Goal: Task Accomplishment & Management: Manage account settings

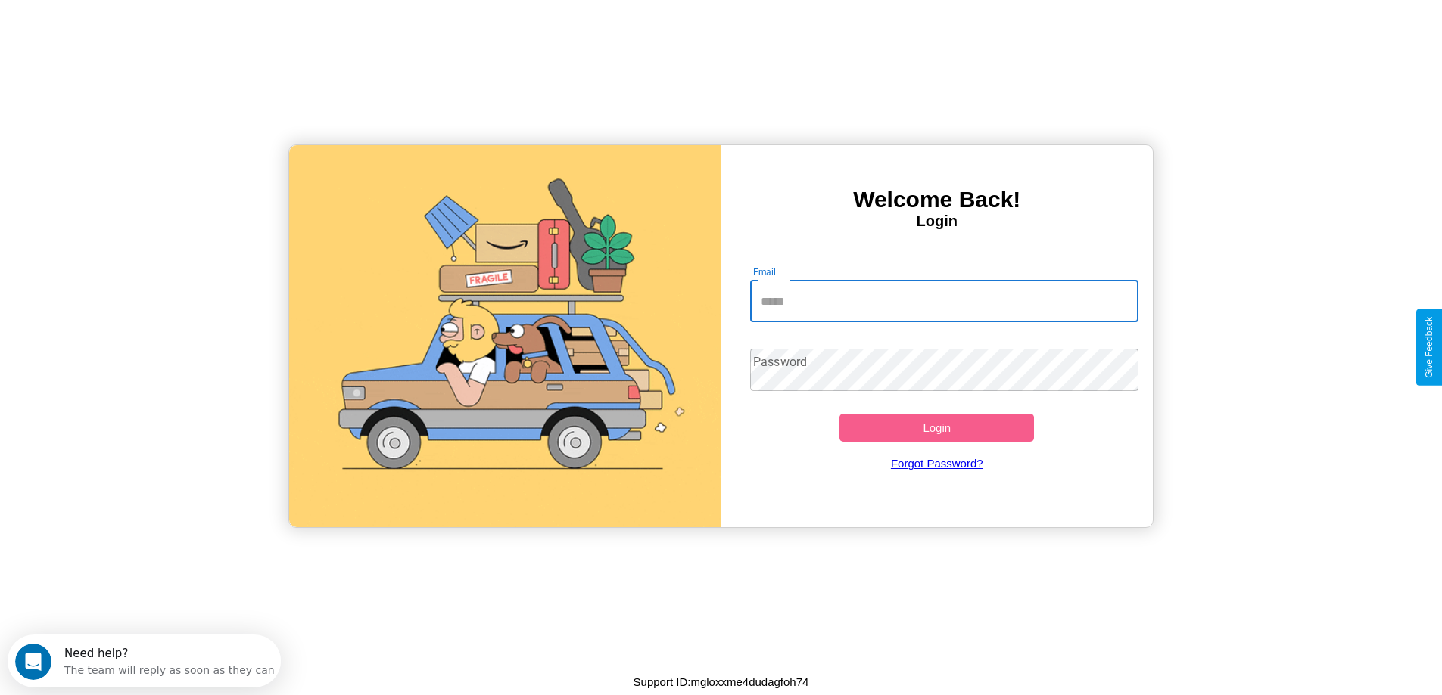
click at [944, 301] on input "Email" at bounding box center [944, 301] width 388 height 42
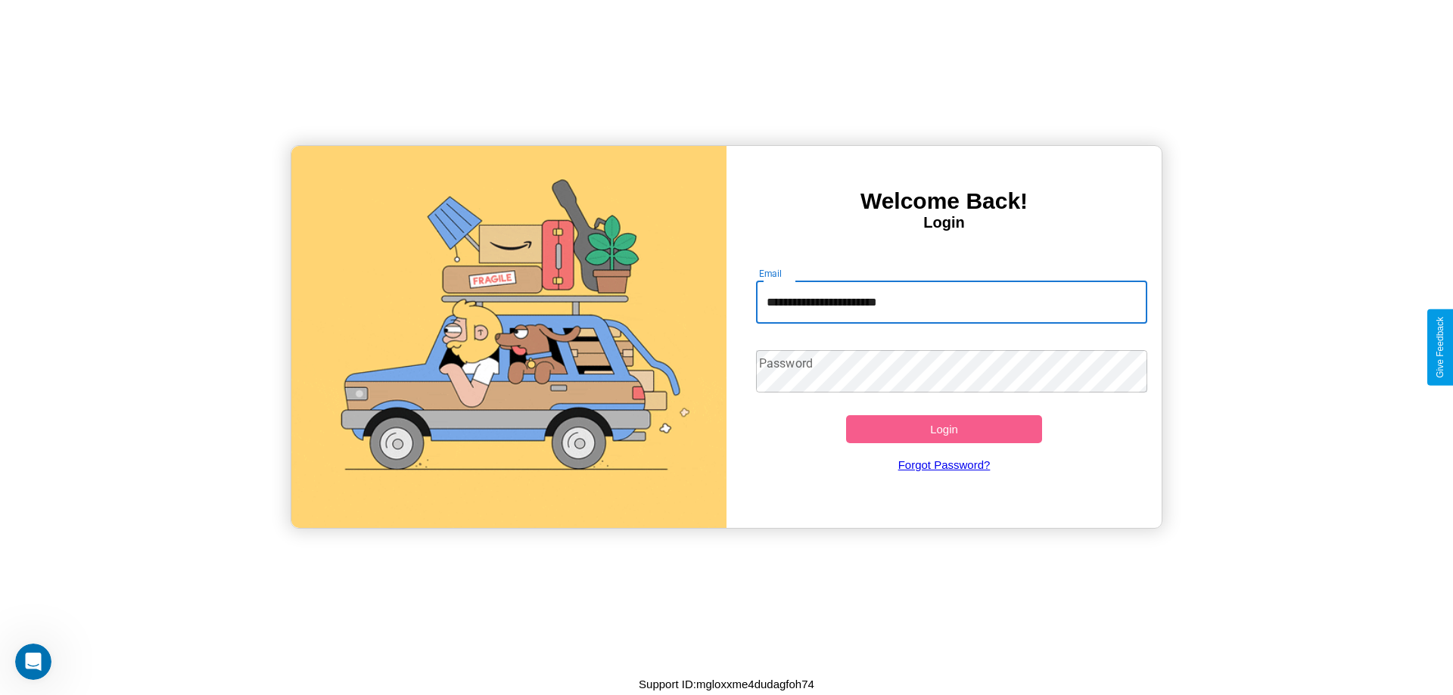
type input "**********"
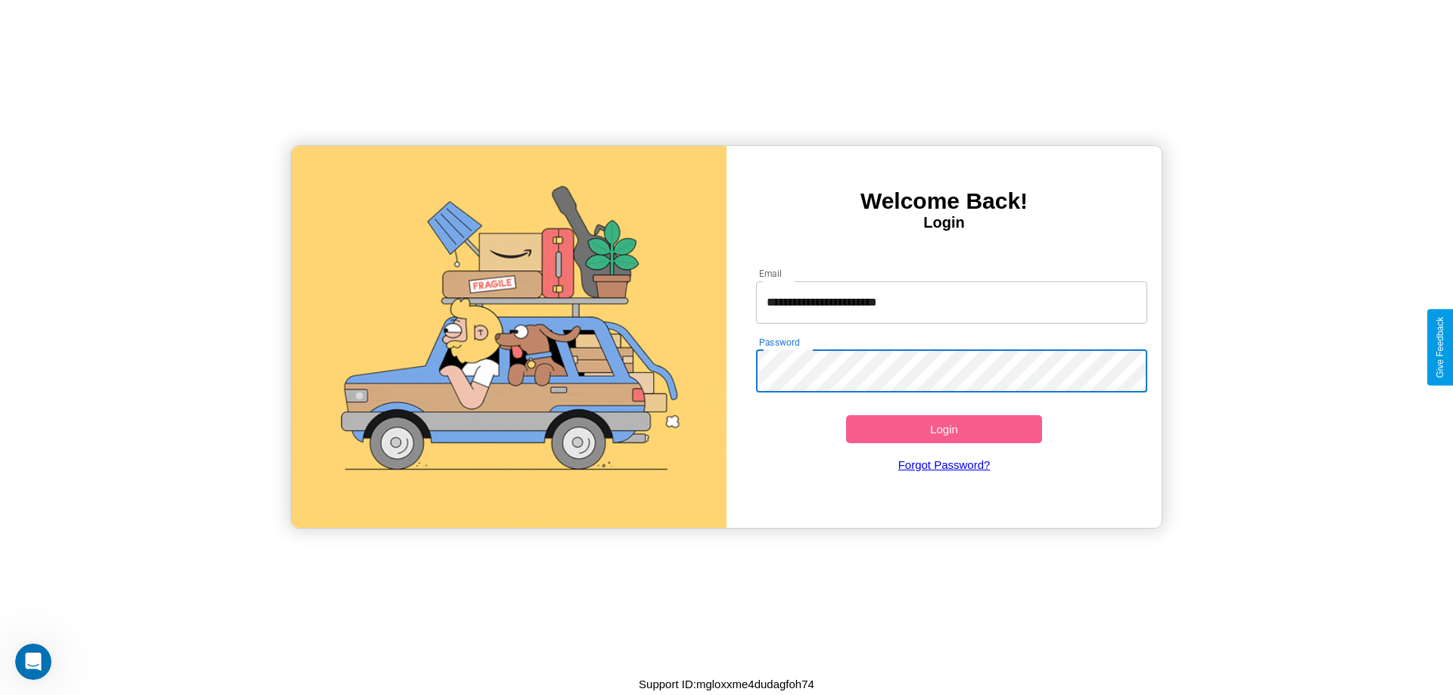
click at [944, 429] on button "Login" at bounding box center [944, 429] width 196 height 28
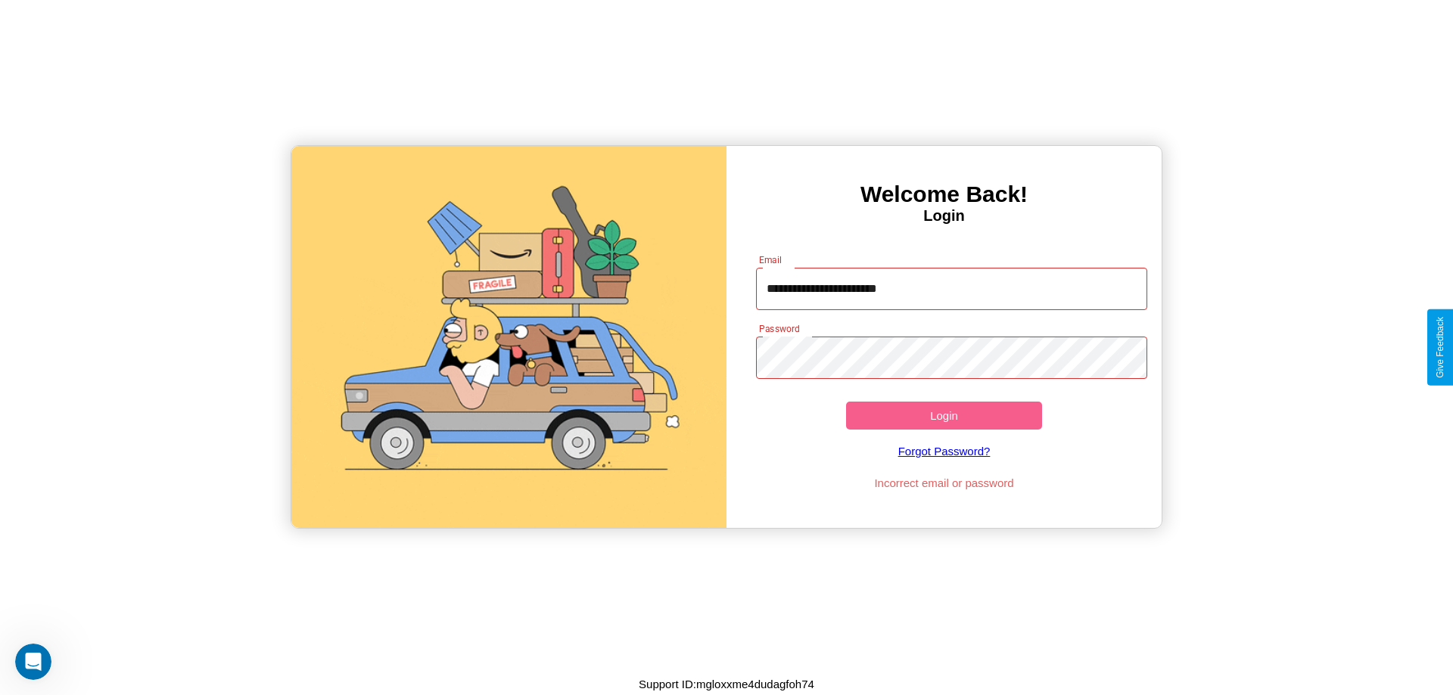
click at [944, 415] on button "Login" at bounding box center [944, 416] width 196 height 28
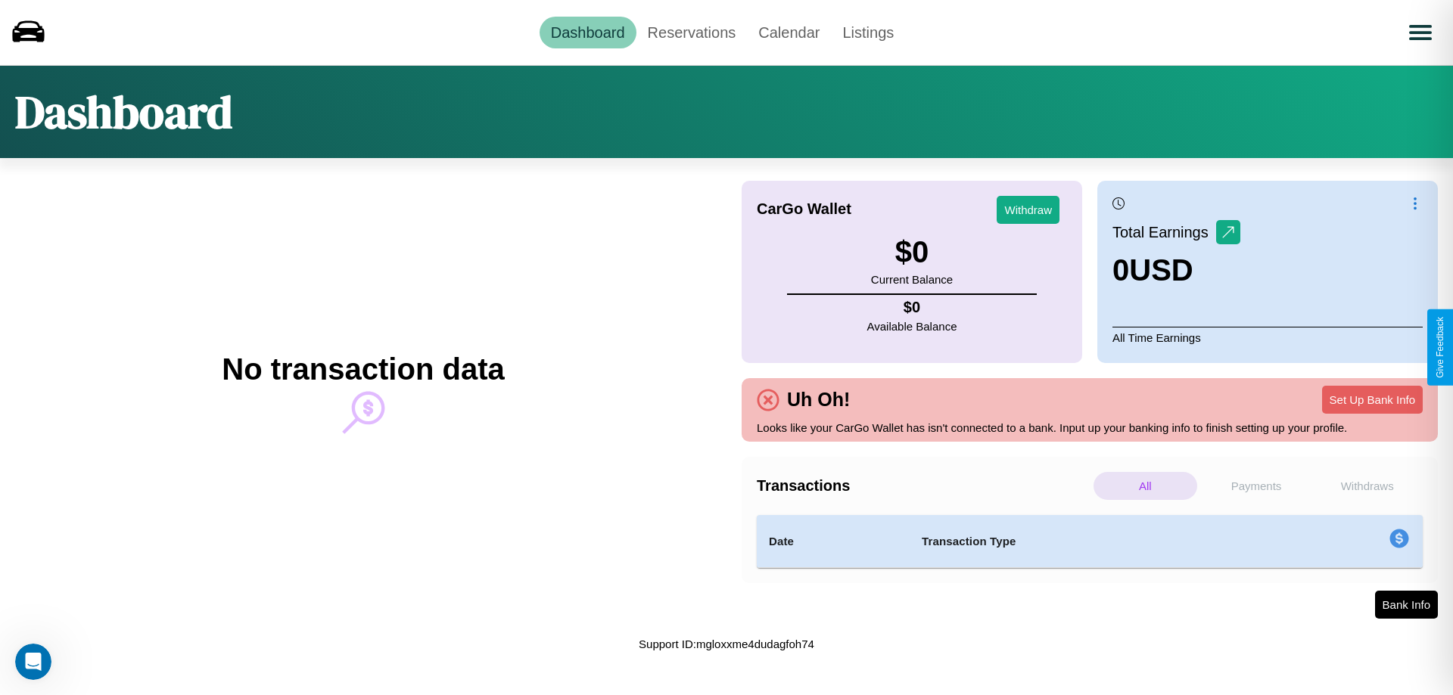
click at [1256, 486] on p "Payments" at bounding box center [1257, 486] width 104 height 28
click at [1367, 486] on p "Withdraws" at bounding box center [1367, 486] width 104 height 28
click at [1372, 400] on button "Set Up Bank Info" at bounding box center [1372, 400] width 101 height 28
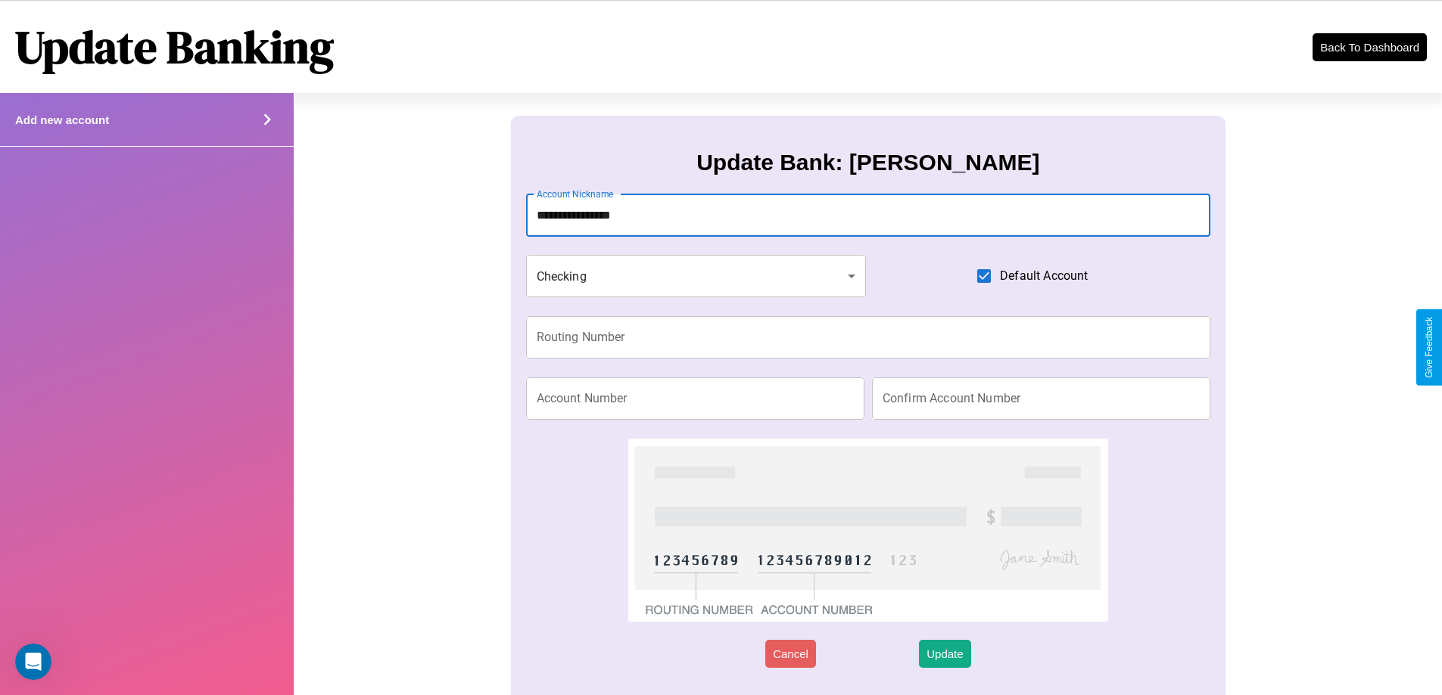
type input "**********"
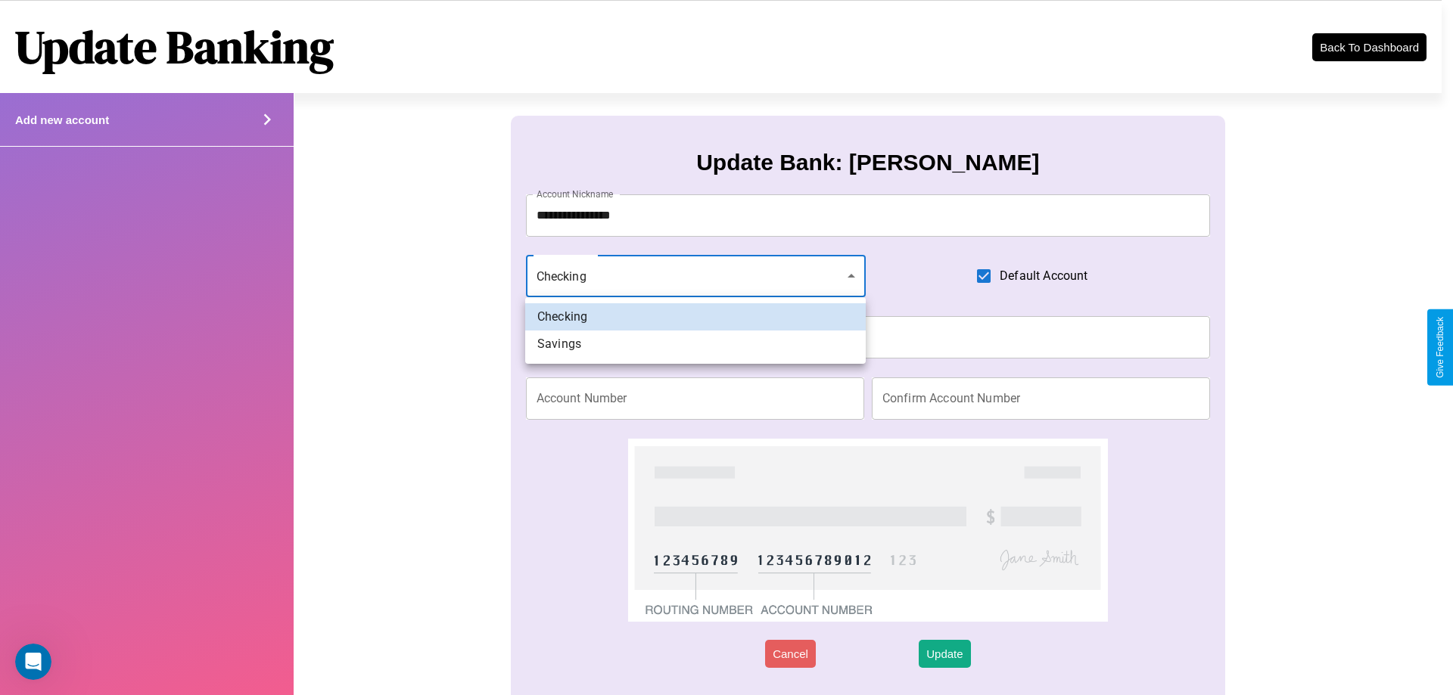
click at [695, 276] on div at bounding box center [726, 347] width 1453 height 695
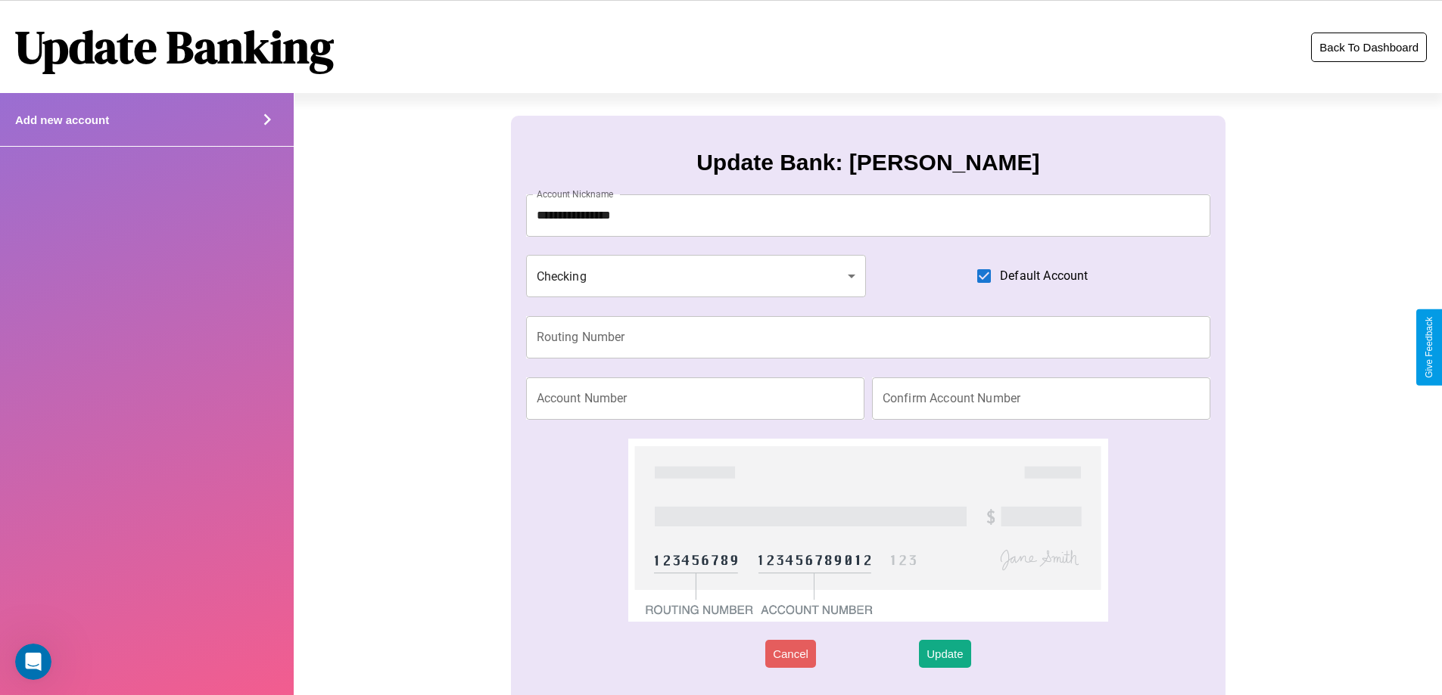
click at [1368, 47] on button "Back To Dashboard" at bounding box center [1369, 48] width 116 height 30
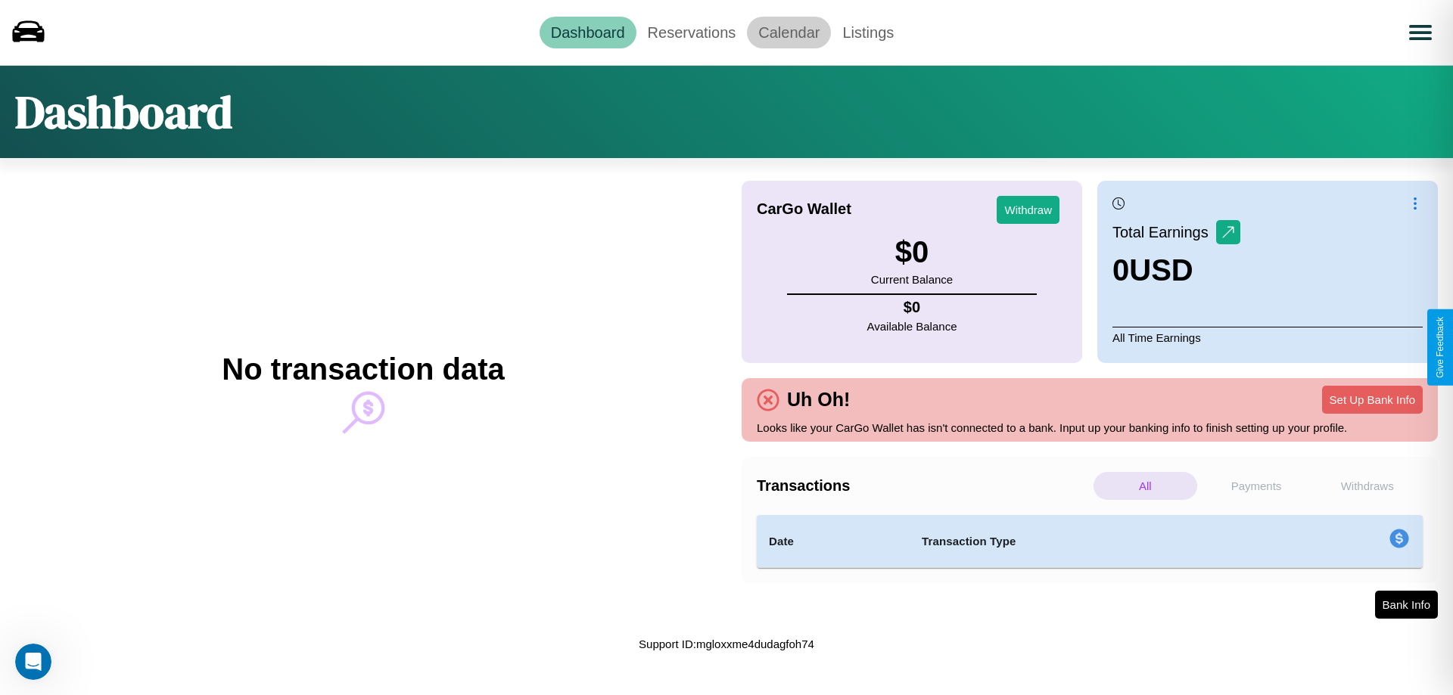
click at [789, 32] on link "Calendar" at bounding box center [789, 33] width 84 height 32
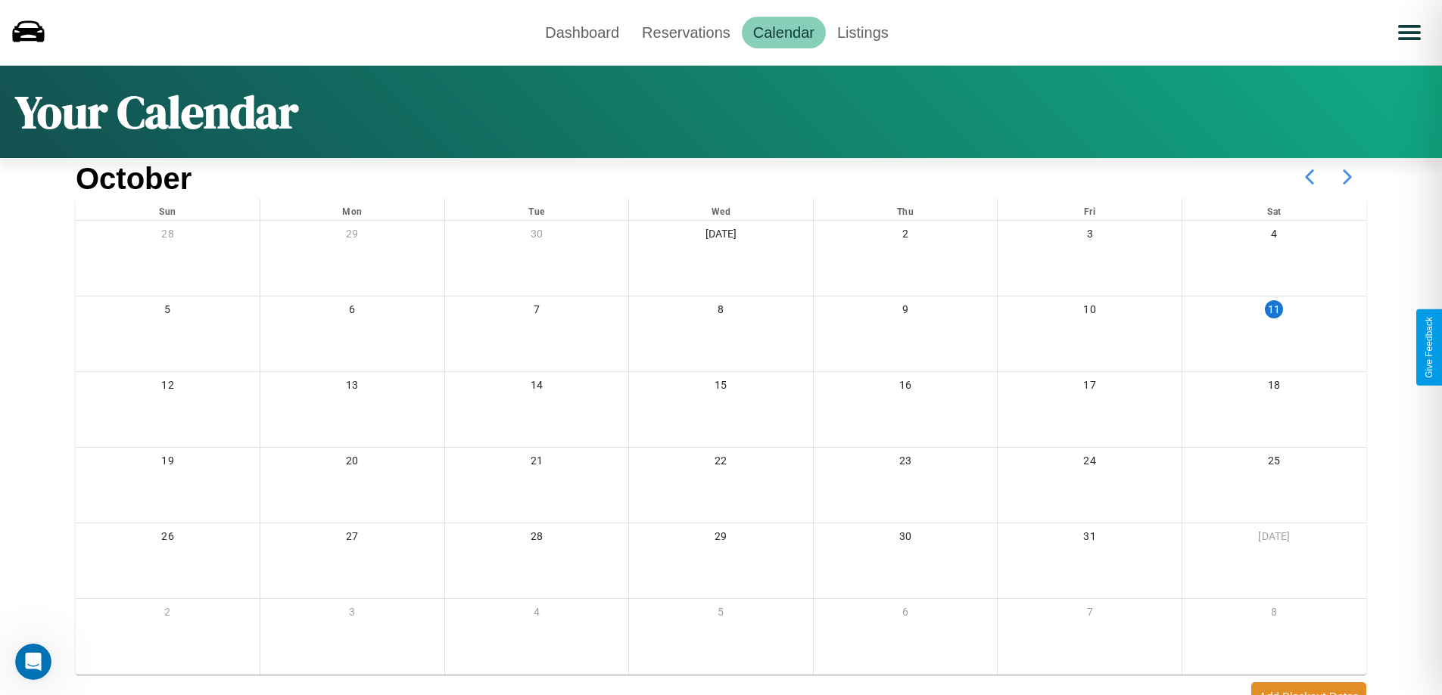
click at [1347, 177] on icon at bounding box center [1347, 177] width 38 height 38
click at [686, 32] on link "Reservations" at bounding box center [685, 33] width 111 height 32
